Goal: Task Accomplishment & Management: Manage account settings

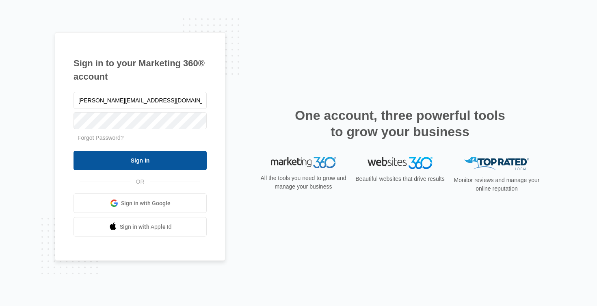
click at [136, 162] on input "Sign In" at bounding box center [140, 160] width 133 height 19
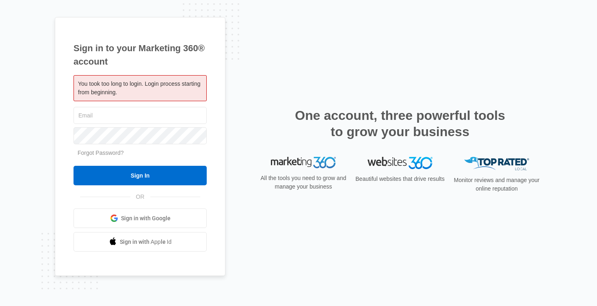
click at [32, 89] on div "Sign in to your Marketing 360® account You took too long to login. Login proces…" at bounding box center [298, 153] width 597 height 306
click at [315, 164] on img at bounding box center [303, 162] width 65 height 11
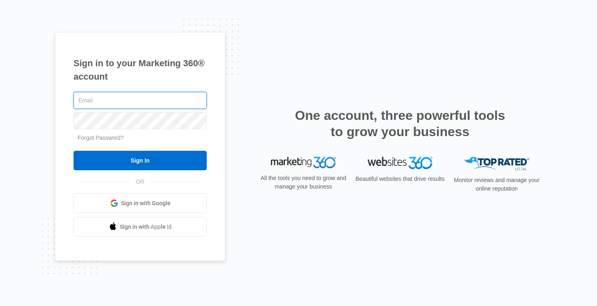
type input "[PERSON_NAME][EMAIL_ADDRESS][DOMAIN_NAME]"
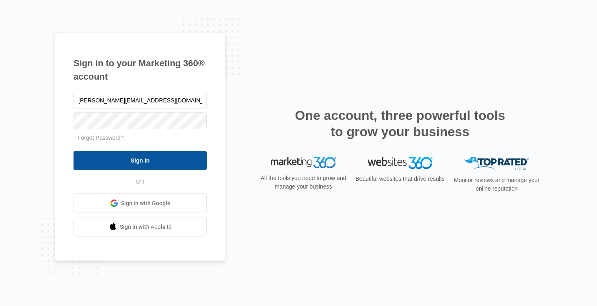
click at [120, 162] on input "Sign In" at bounding box center [140, 160] width 133 height 19
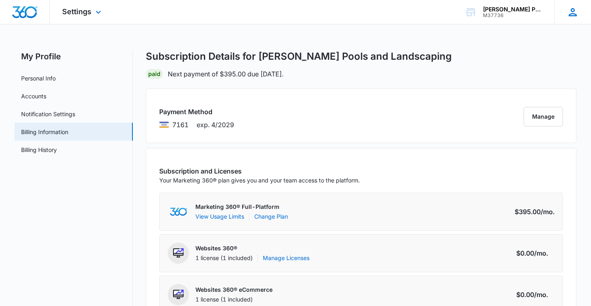
click at [574, 11] on icon at bounding box center [573, 12] width 8 height 8
